Goal: Task Accomplishment & Management: Complete application form

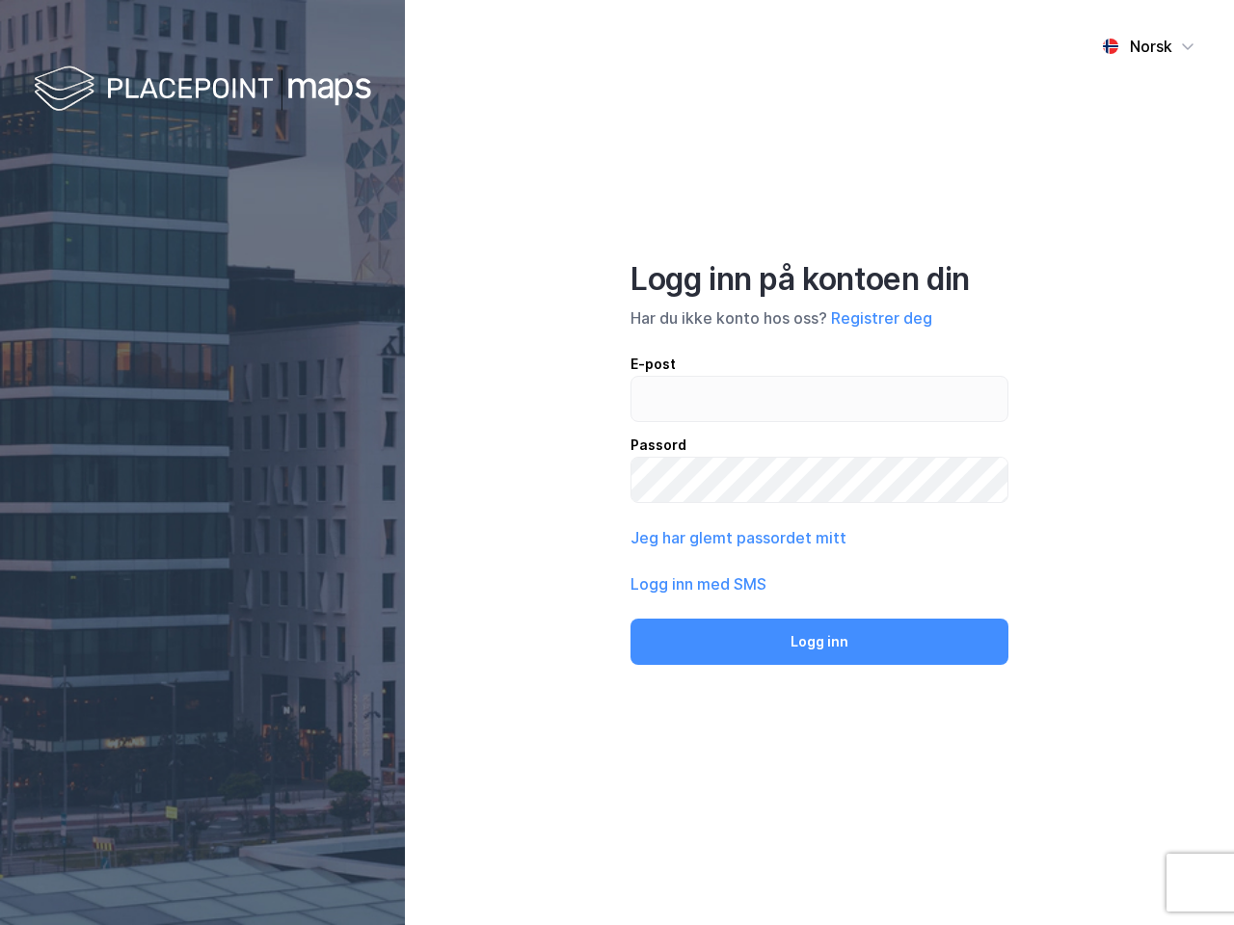
click at [617, 463] on div "Norsk Logg inn på kontoen din Har du ikke konto hos oss? Registrer deg E-post P…" at bounding box center [819, 462] width 829 height 925
click at [202, 90] on img at bounding box center [202, 90] width 337 height 57
click at [1148, 46] on div "Norsk" at bounding box center [1151, 46] width 42 height 23
click at [881, 318] on button "Registrer deg" at bounding box center [881, 318] width 101 height 23
